Goal: Task Accomplishment & Management: Use online tool/utility

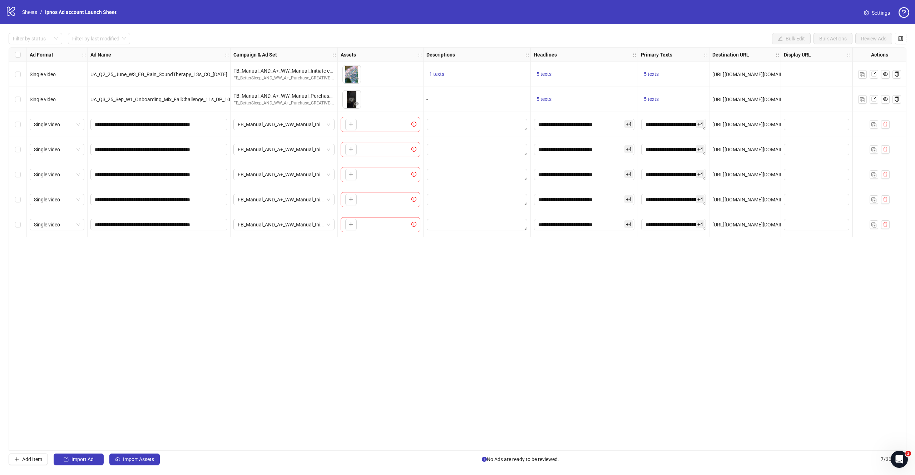
click at [292, 289] on div "**********" at bounding box center [458, 248] width 898 height 403
click at [30, 8] on link "Sheets" at bounding box center [30, 12] width 18 height 8
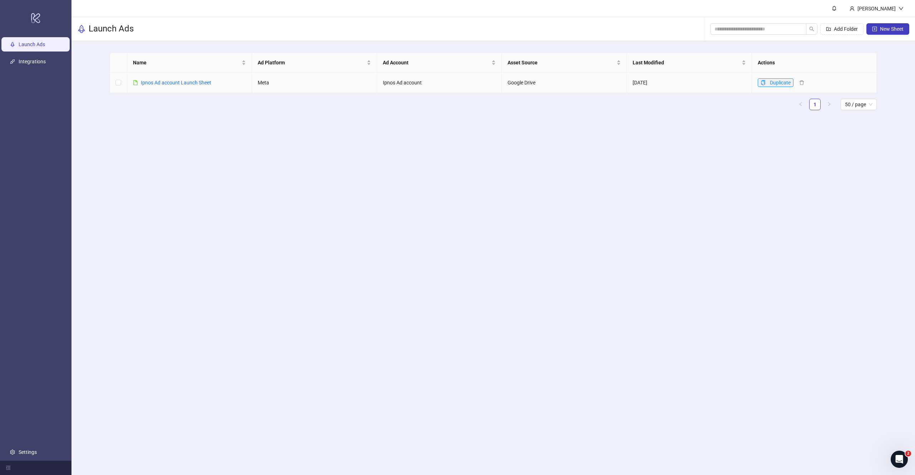
click at [633, 83] on icon "copy" at bounding box center [763, 82] width 5 height 5
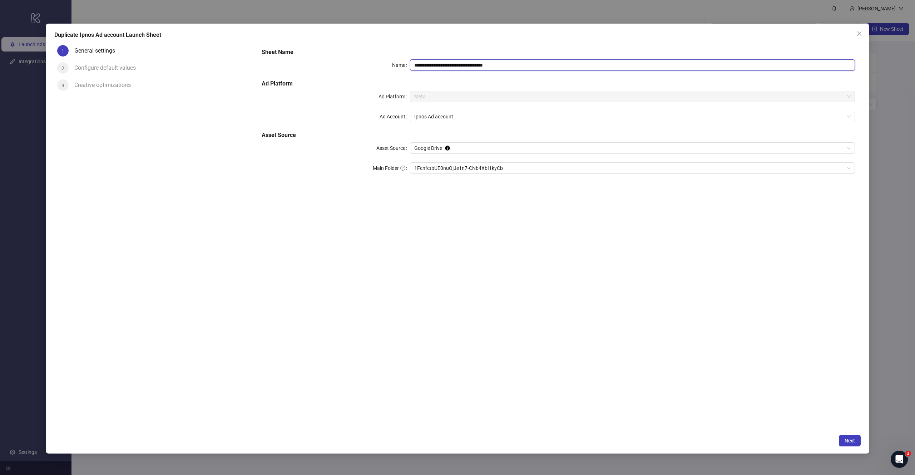
drag, startPoint x: 489, startPoint y: 61, endPoint x: 531, endPoint y: 67, distance: 43.0
click at [531, 67] on input "**********" at bounding box center [632, 64] width 445 height 11
click at [476, 149] on span "Google Drive" at bounding box center [632, 148] width 437 height 11
type input "**********"
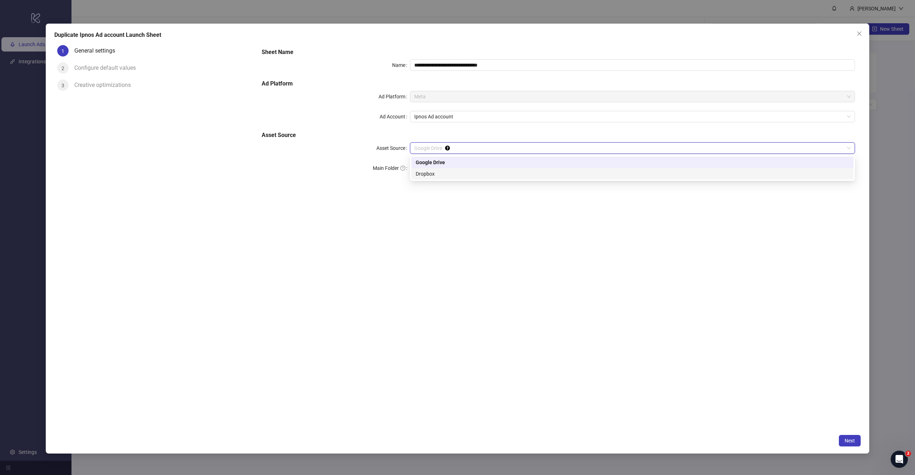
click at [404, 197] on div "**********" at bounding box center [558, 236] width 605 height 388
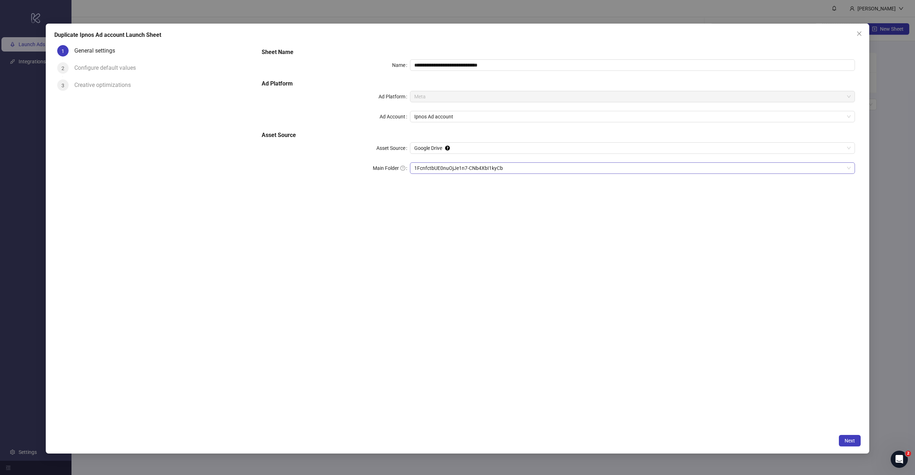
click at [442, 171] on span "1FcnfctbUE0nuOjJe1n7-CNb4XbI1kyCb" at bounding box center [632, 168] width 437 height 11
click at [633, 327] on span "Next" at bounding box center [850, 441] width 10 height 6
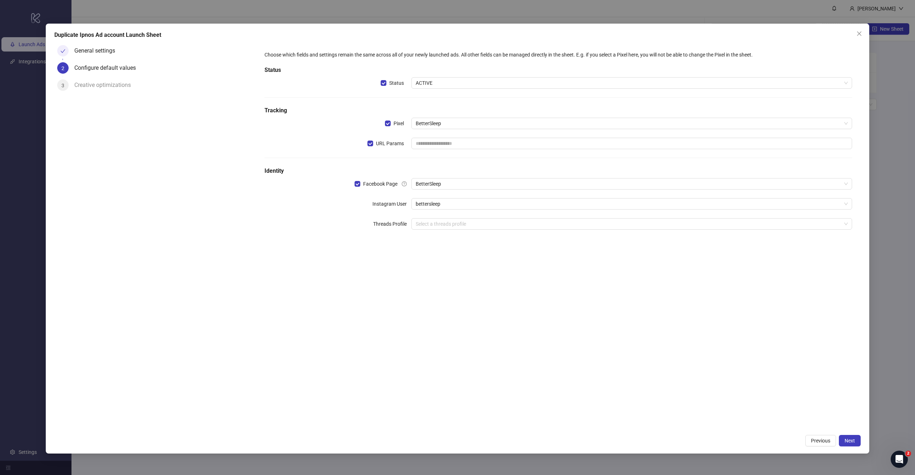
click at [464, 321] on div "Choose which fields and settings remain the same across all of your newly launc…" at bounding box center [558, 236] width 605 height 388
click at [483, 179] on span "BetterSleep" at bounding box center [632, 183] width 432 height 11
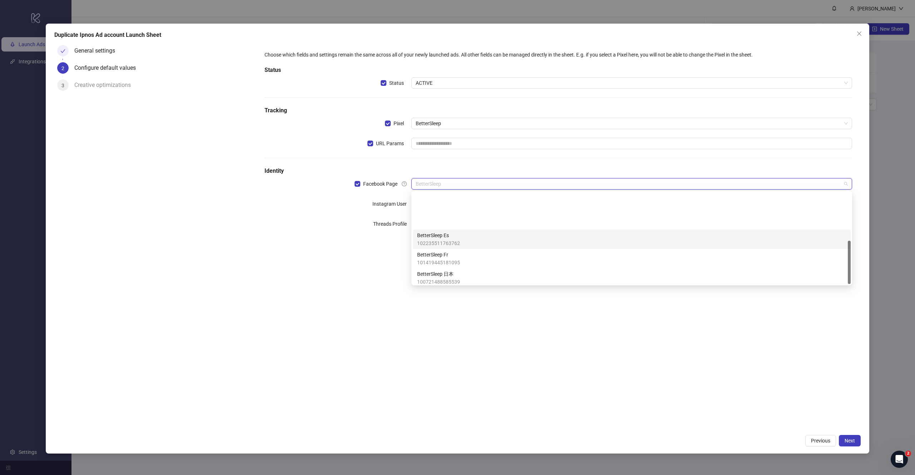
scroll to position [102, 0]
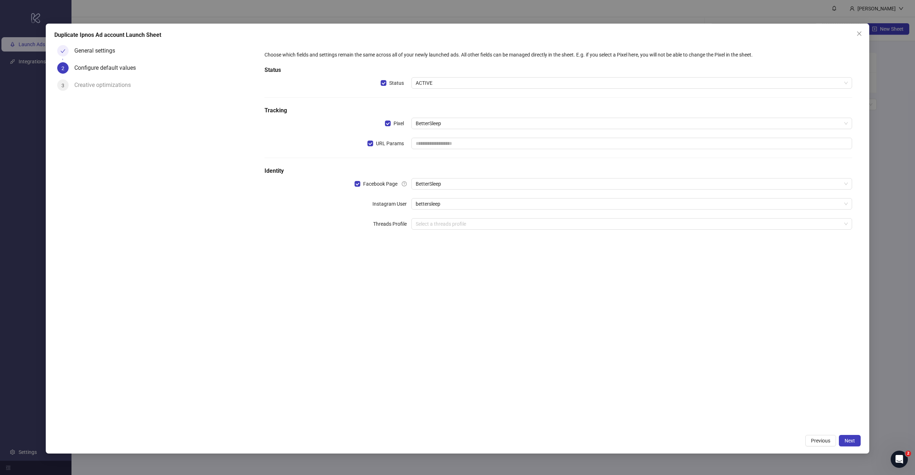
click at [500, 327] on div "Choose which fields and settings remain the same across all of your newly launc…" at bounding box center [558, 236] width 605 height 388
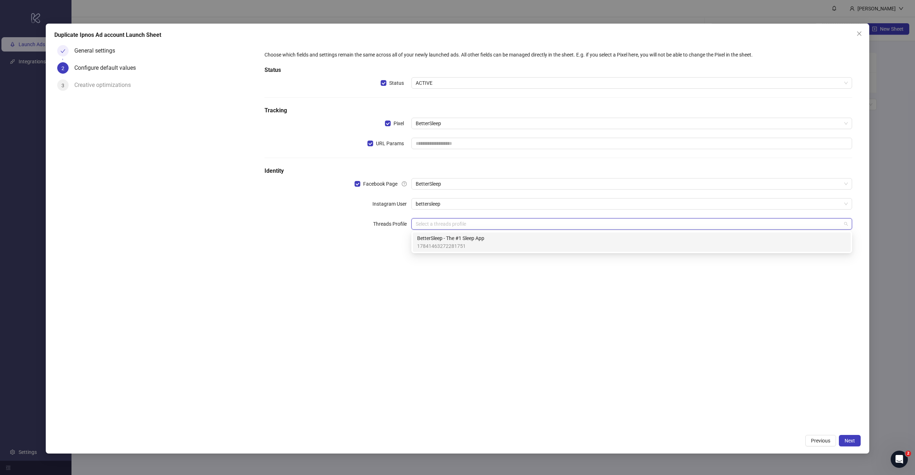
click at [495, 223] on input "search" at bounding box center [629, 223] width 426 height 11
click at [491, 242] on div "BetterSleep - The #1 Sleep App 17841463272281751" at bounding box center [631, 242] width 429 height 16
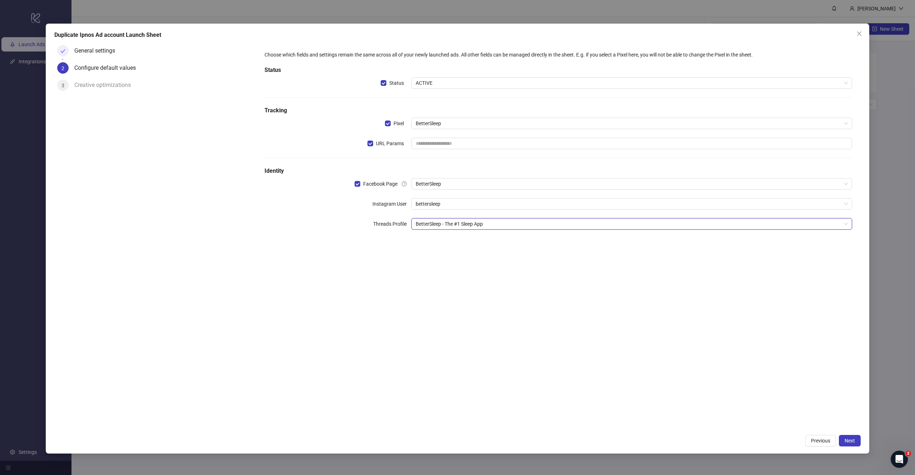
click at [508, 327] on div "Choose which fields and settings remain the same across all of your newly launc…" at bounding box center [558, 236] width 605 height 388
click at [484, 190] on div "Choose which fields and settings remain the same across all of your newly launc…" at bounding box center [559, 144] width 594 height 193
click at [484, 188] on span "BetterSleep" at bounding box center [632, 183] width 432 height 11
click at [476, 327] on div "Choose which fields and settings remain the same across all of your newly launc…" at bounding box center [558, 236] width 605 height 388
click at [633, 327] on button "Next" at bounding box center [850, 440] width 22 height 11
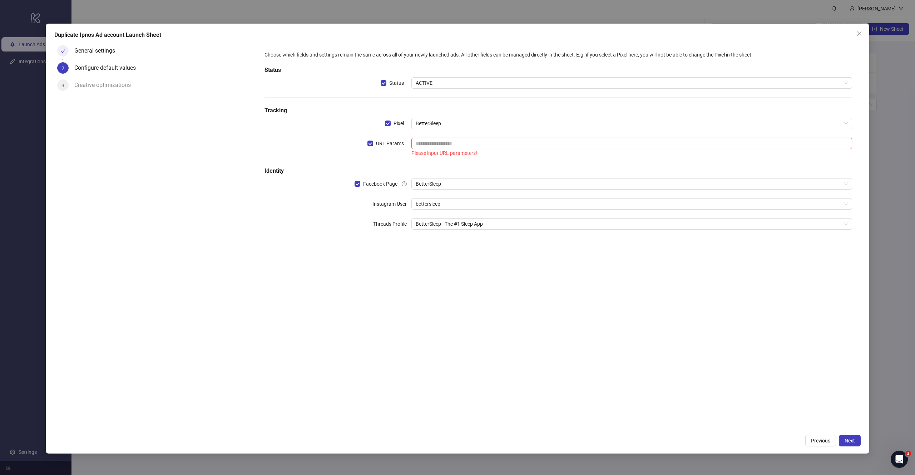
click at [477, 140] on input "text" at bounding box center [632, 143] width 441 height 11
click at [479, 117] on div "Choose which fields and settings remain the same across all of your newly launc…" at bounding box center [559, 144] width 594 height 193
click at [470, 126] on span "BetterSleep" at bounding box center [632, 123] width 432 height 11
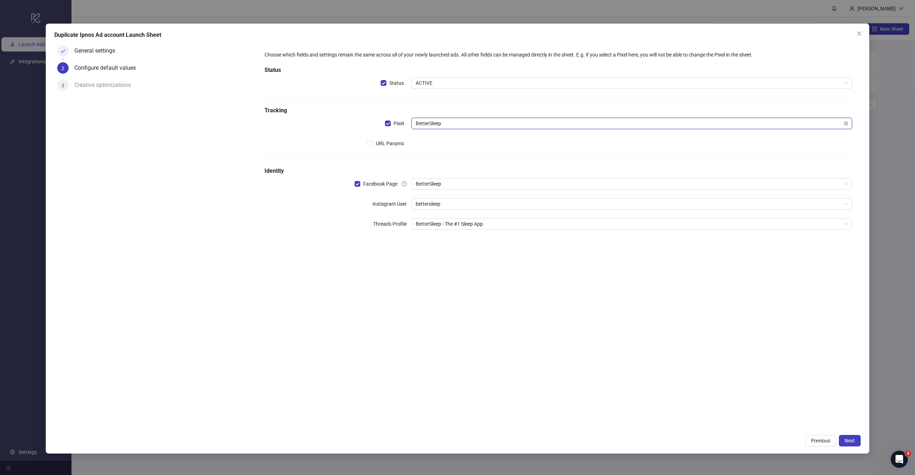
click at [470, 126] on span "BetterSleep" at bounding box center [632, 123] width 432 height 11
click at [633, 327] on button "Next" at bounding box center [850, 440] width 22 height 11
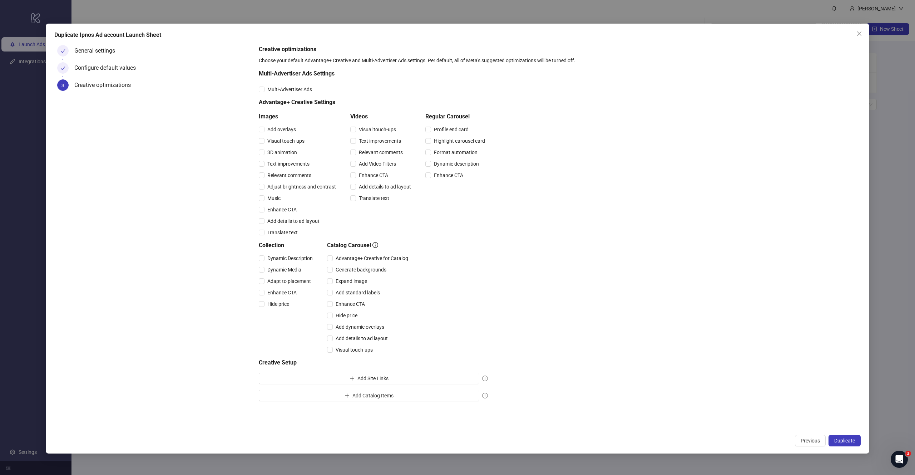
click at [633, 327] on button "Duplicate" at bounding box center [845, 440] width 32 height 11
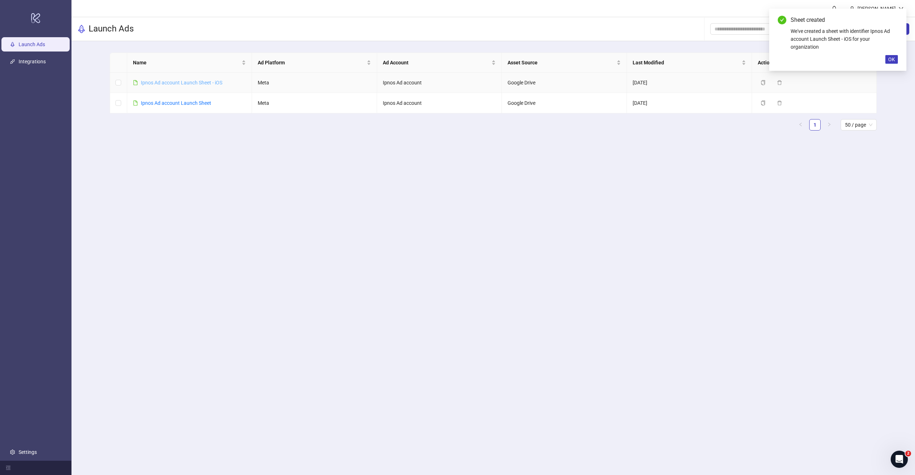
click at [203, 84] on link "Ipnos Ad account Launch Sheet - iOS" at bounding box center [182, 83] width 82 height 6
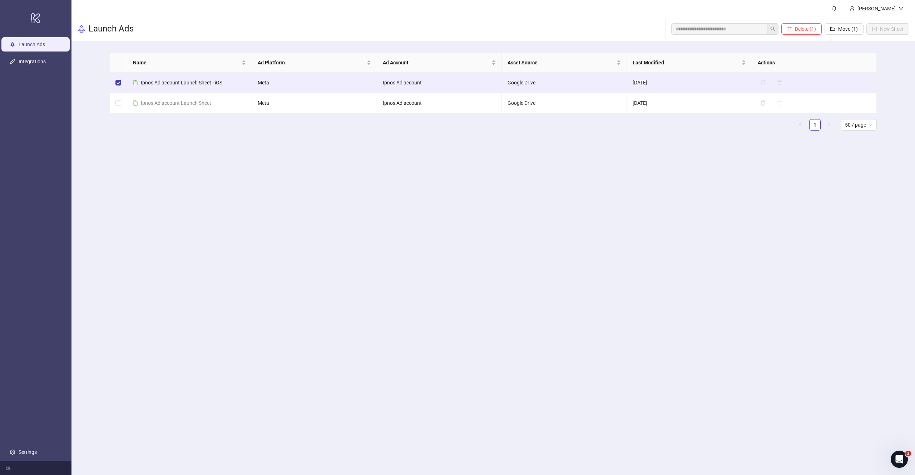
click at [633, 148] on main "[PERSON_NAME] Launch Ads Delete (1) Move (1) New Sheet Name Ad Platform Ad Acco…" at bounding box center [494, 237] width 844 height 475
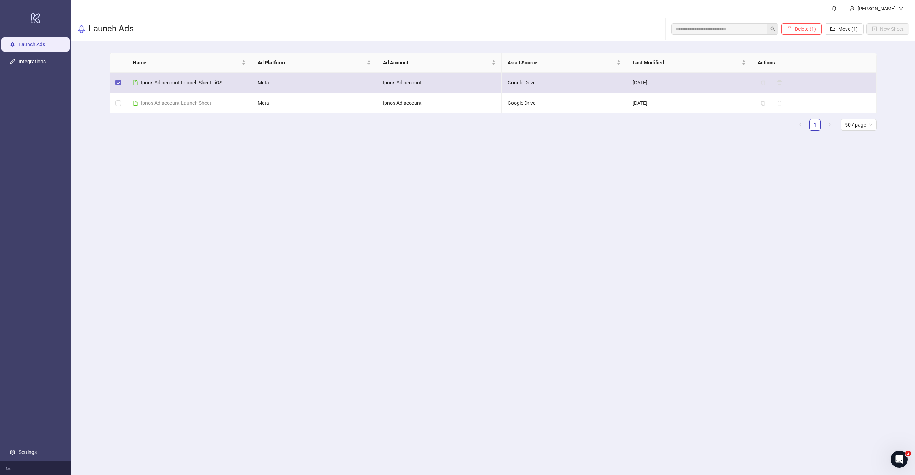
click at [117, 85] on label at bounding box center [118, 83] width 6 height 8
click at [119, 79] on label at bounding box center [118, 83] width 6 height 8
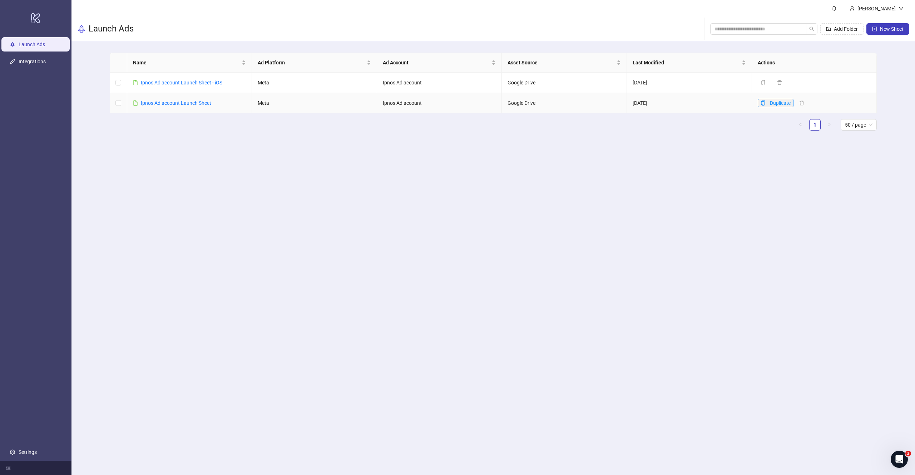
click at [633, 102] on icon "copy" at bounding box center [763, 102] width 5 height 5
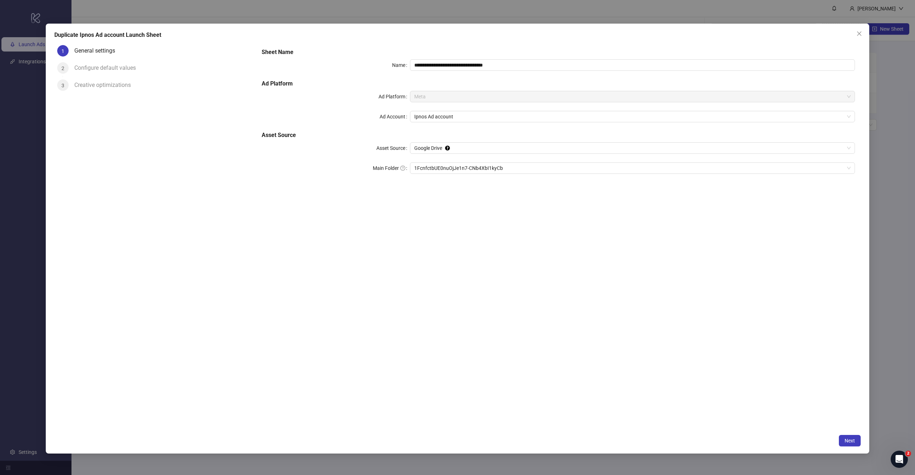
click at [494, 179] on div "**********" at bounding box center [558, 115] width 599 height 140
click at [490, 172] on span "1FcnfctbUE0nuOjJe1n7-CNb4XbI1kyCb" at bounding box center [632, 168] width 437 height 11
click at [633, 327] on button "Next" at bounding box center [850, 440] width 22 height 11
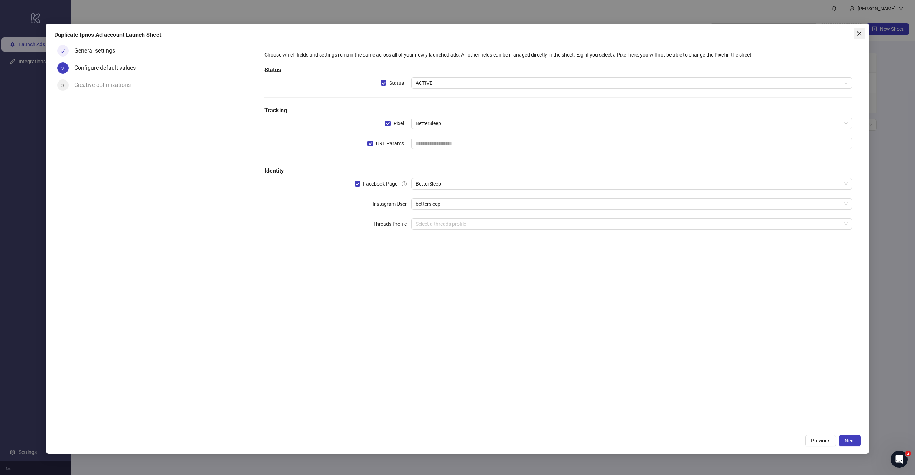
click at [633, 37] on button "Close" at bounding box center [859, 33] width 11 height 11
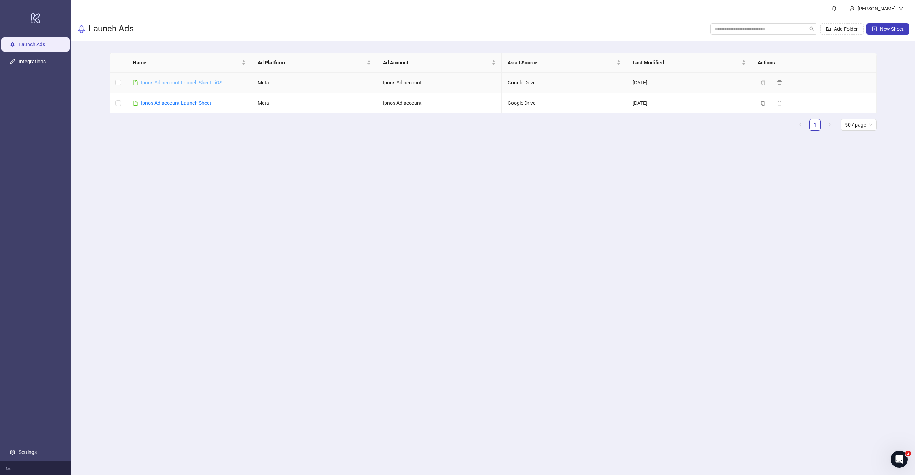
click at [208, 80] on link "Ipnos Ad account Launch Sheet - iOS" at bounding box center [182, 83] width 82 height 6
